Goal: Task Accomplishment & Management: Manage account settings

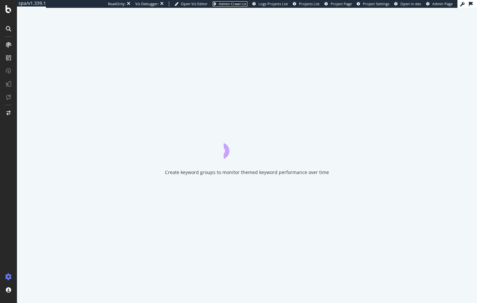
click at [239, 2] on span "Admin Crawl List" at bounding box center [233, 3] width 29 height 5
click at [219, 5] on span "Admin Crawl List" at bounding box center [233, 3] width 29 height 5
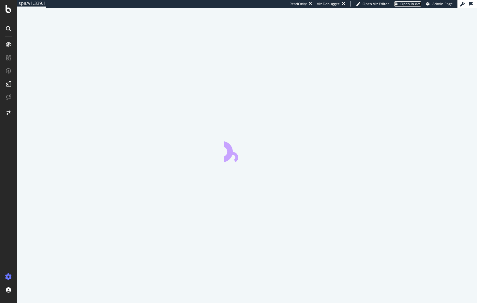
click at [401, 3] on span "Open in dev" at bounding box center [411, 3] width 21 height 5
